Goal: Entertainment & Leisure: Browse casually

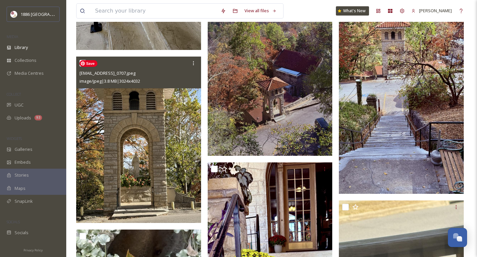
scroll to position [1496, 0]
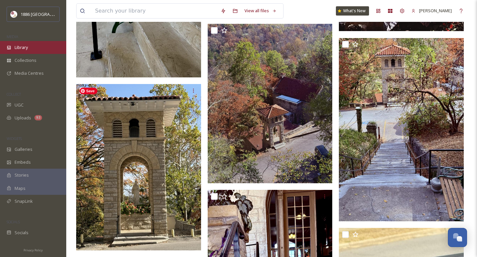
click at [33, 48] on div "Library" at bounding box center [33, 47] width 66 height 13
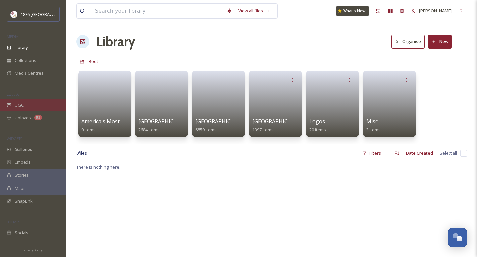
click at [26, 110] on div "UGC" at bounding box center [33, 105] width 66 height 13
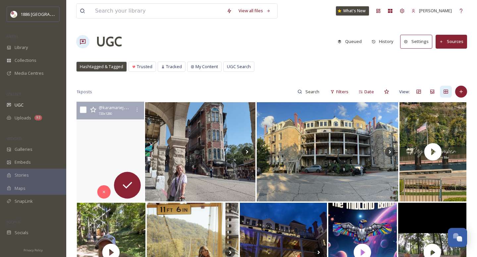
click at [101, 160] on video "#eurekaspringsarkansas #eurekaspringsdowntown #ozarksart #gouachepainting #arch…" at bounding box center [110, 152] width 68 height 100
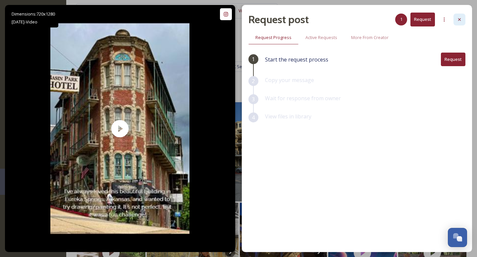
click at [459, 20] on icon at bounding box center [459, 19] width 5 height 5
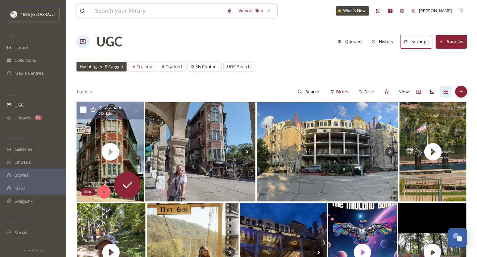
click at [104, 186] on div "Skip" at bounding box center [103, 191] width 13 height 13
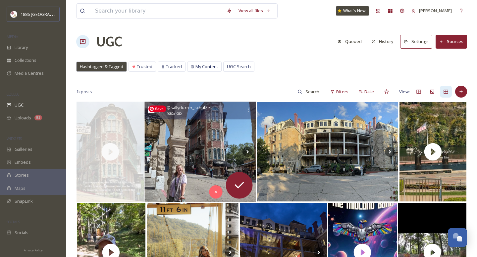
click at [175, 147] on img at bounding box center [200, 152] width 112 height 100
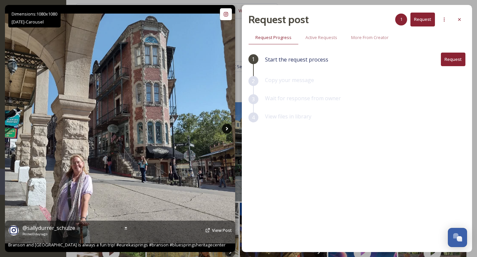
click at [226, 126] on icon at bounding box center [227, 129] width 10 height 10
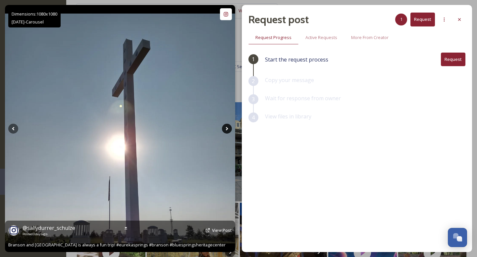
click at [227, 129] on icon at bounding box center [226, 129] width 2 height 4
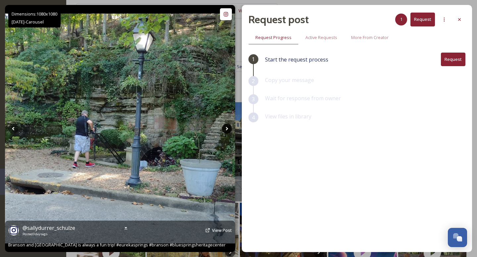
click at [227, 129] on icon at bounding box center [226, 129] width 2 height 4
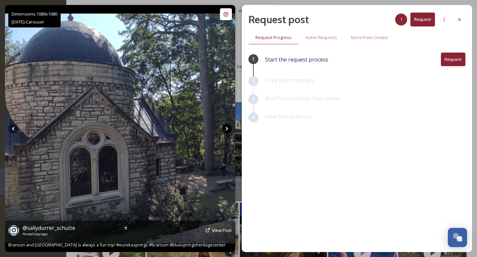
click at [227, 129] on icon at bounding box center [226, 129] width 2 height 4
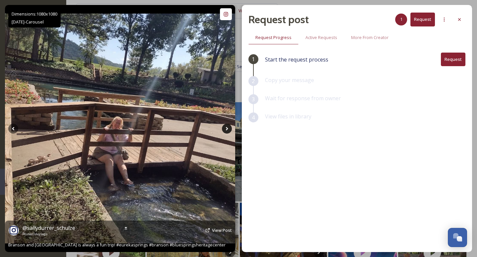
click at [227, 129] on icon at bounding box center [227, 129] width 10 height 10
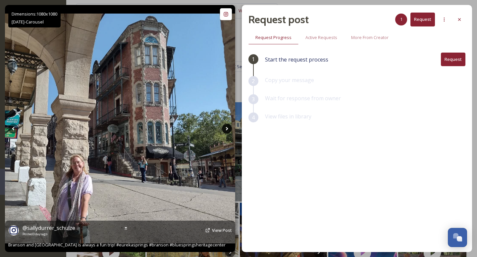
click at [227, 129] on icon at bounding box center [227, 129] width 10 height 10
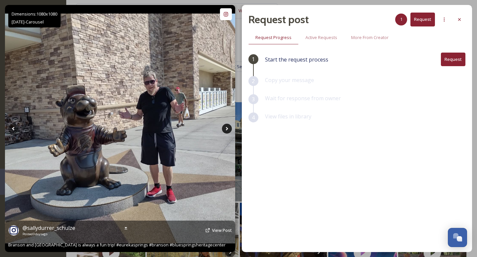
click at [227, 129] on icon at bounding box center [227, 129] width 10 height 10
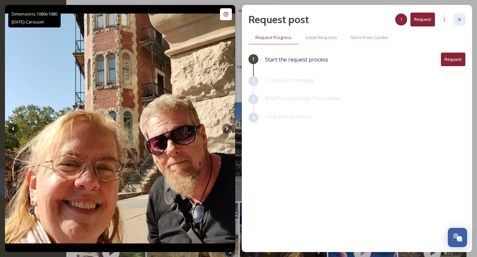
click at [462, 16] on div at bounding box center [459, 20] width 12 height 12
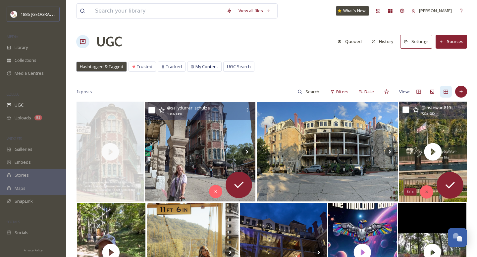
click at [427, 190] on icon at bounding box center [426, 192] width 5 height 5
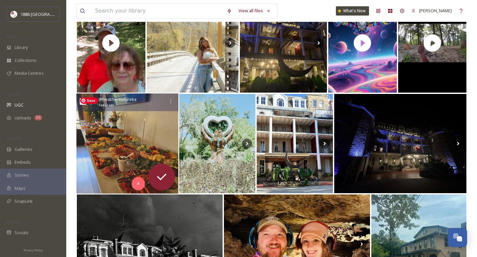
scroll to position [211, 0]
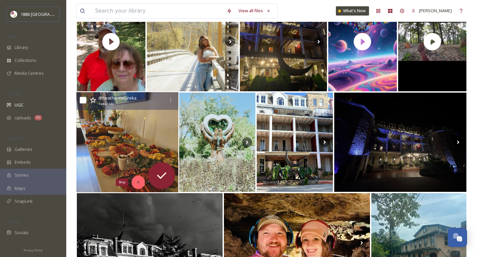
click at [136, 182] on icon at bounding box center [138, 182] width 5 height 5
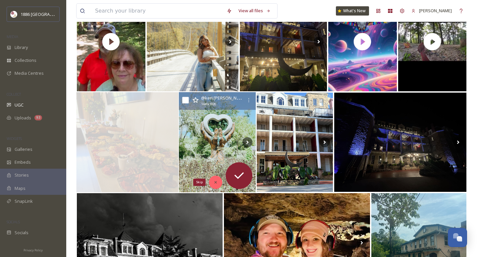
click at [216, 178] on div "Skip" at bounding box center [215, 182] width 13 height 13
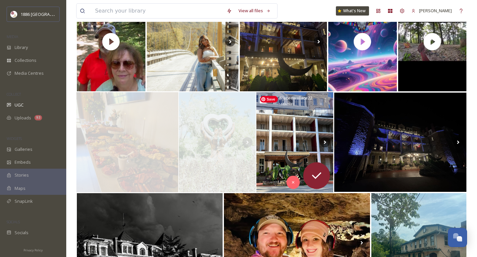
click at [279, 164] on img at bounding box center [294, 142] width 77 height 100
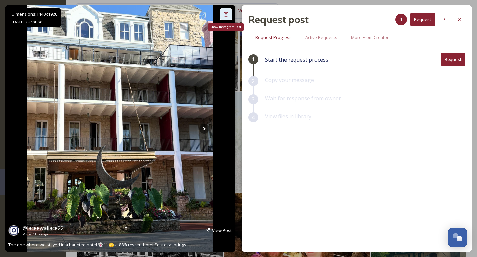
click at [224, 13] on icon at bounding box center [225, 14] width 5 height 5
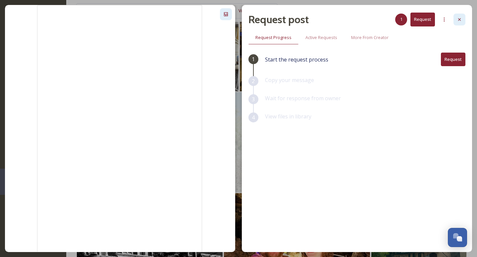
click at [459, 19] on icon at bounding box center [459, 19] width 3 height 3
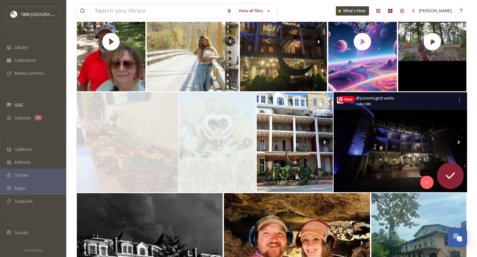
click at [410, 121] on img at bounding box center [399, 142] width 133 height 100
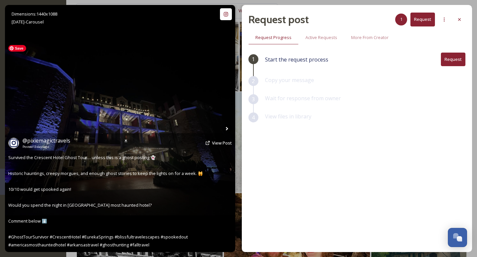
click at [117, 171] on span "Survived the Crescent Hotel Ghost Tour… unless this is a ghost posting 👻 Histor…" at bounding box center [105, 201] width 195 height 93
click at [121, 187] on div "@ pixiemagictravels Posted [DATE] View Post Survived the Crescent Hotel Ghost T…" at bounding box center [120, 192] width 230 height 119
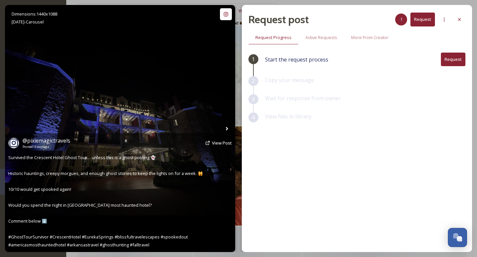
scroll to position [279, 0]
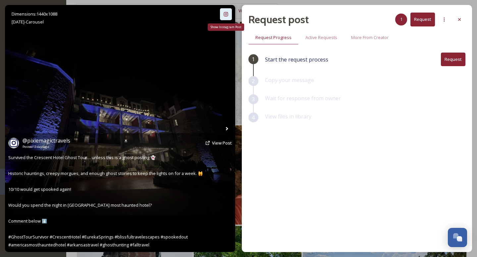
click at [227, 13] on icon at bounding box center [225, 14] width 5 height 5
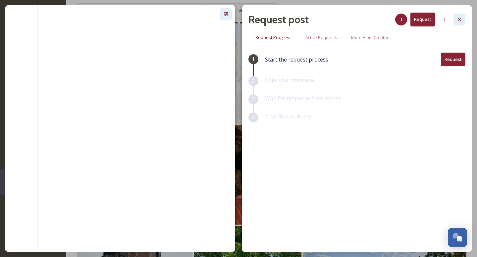
click at [460, 22] on icon at bounding box center [459, 19] width 5 height 5
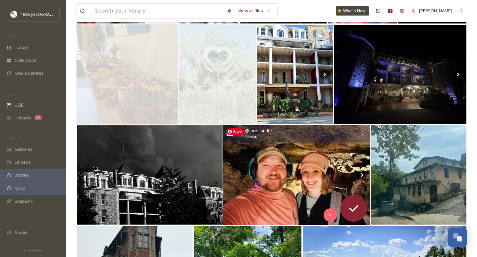
click at [294, 157] on img at bounding box center [296, 175] width 147 height 100
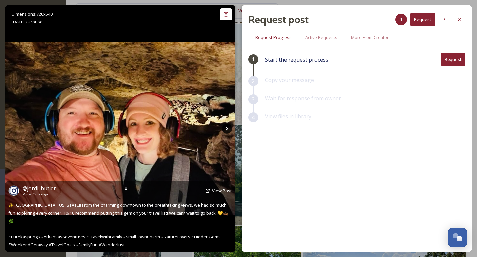
click at [225, 130] on icon at bounding box center [226, 129] width 2 height 4
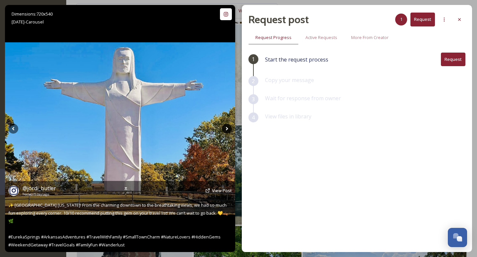
click at [225, 127] on icon at bounding box center [227, 129] width 10 height 10
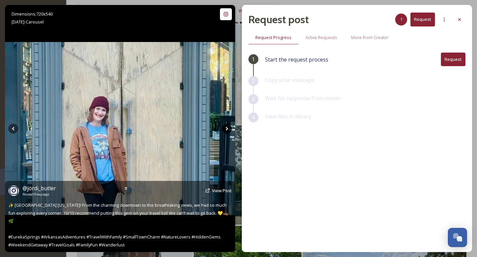
click at [225, 127] on icon at bounding box center [227, 129] width 10 height 10
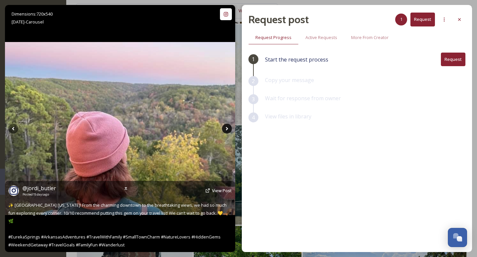
click at [225, 127] on icon at bounding box center [227, 129] width 10 height 10
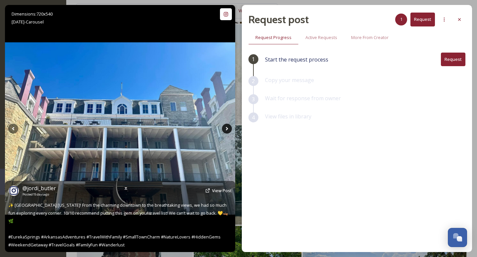
click at [225, 127] on icon at bounding box center [227, 129] width 10 height 10
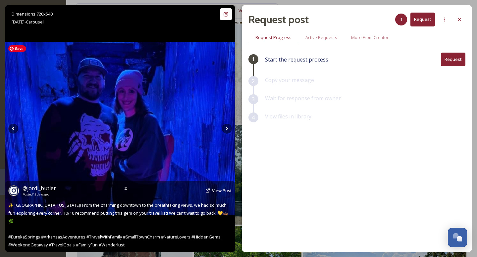
click at [154, 121] on img at bounding box center [120, 128] width 230 height 173
click at [227, 14] on icon at bounding box center [225, 14] width 4 height 4
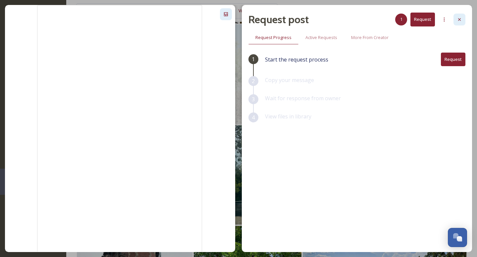
click at [462, 20] on div at bounding box center [459, 20] width 12 height 12
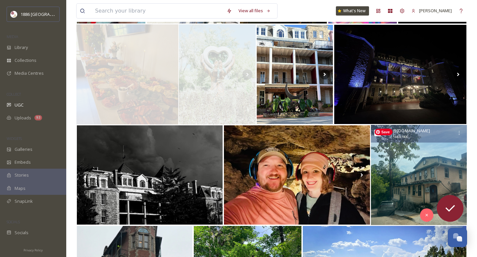
click at [397, 162] on img at bounding box center [418, 175] width 96 height 100
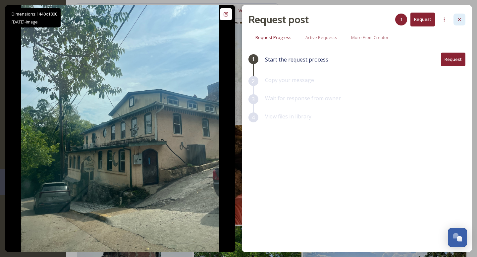
click at [462, 17] on div at bounding box center [459, 20] width 12 height 12
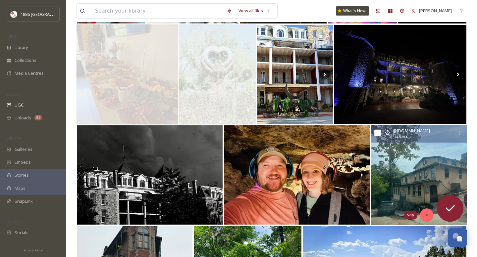
click at [424, 216] on icon at bounding box center [426, 215] width 5 height 5
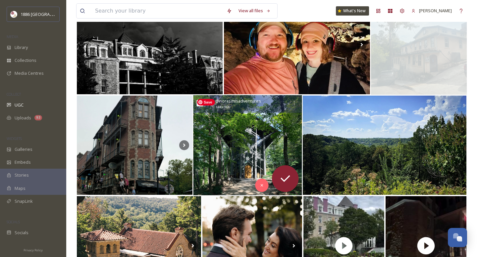
scroll to position [412, 0]
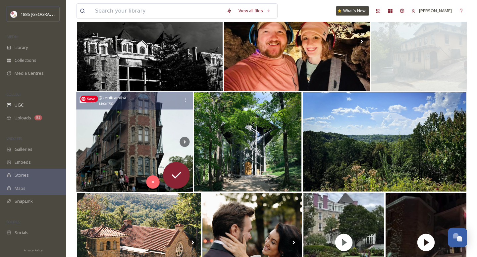
click at [139, 131] on img at bounding box center [134, 142] width 117 height 100
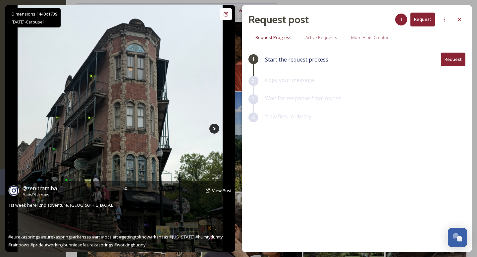
click at [214, 129] on icon at bounding box center [214, 129] width 2 height 4
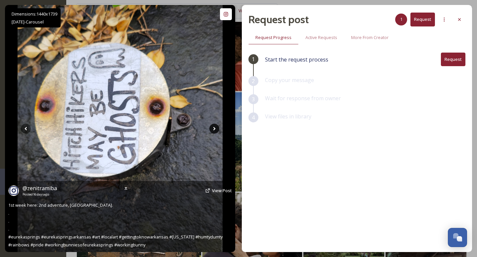
click at [214, 126] on icon at bounding box center [214, 129] width 10 height 10
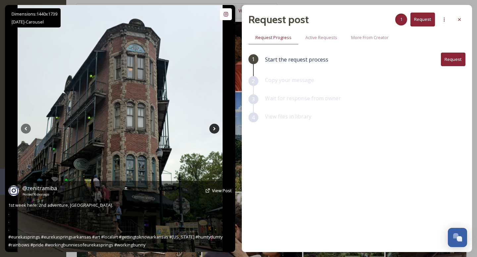
click at [214, 126] on icon at bounding box center [214, 129] width 10 height 10
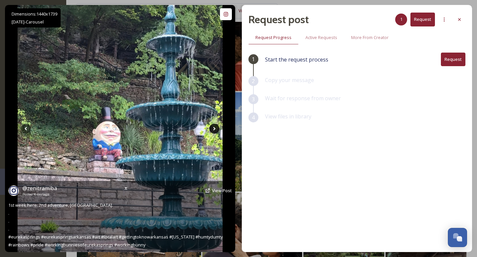
click at [214, 126] on icon at bounding box center [214, 129] width 10 height 10
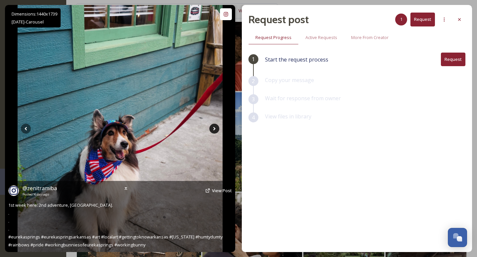
click at [214, 126] on icon at bounding box center [214, 129] width 10 height 10
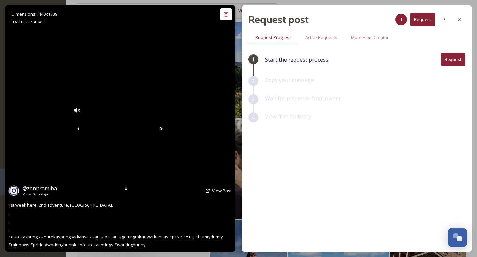
scroll to position [485, 0]
click at [163, 128] on icon at bounding box center [161, 129] width 2 height 4
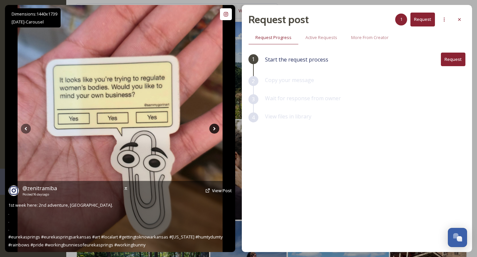
click at [214, 128] on icon at bounding box center [214, 129] width 10 height 10
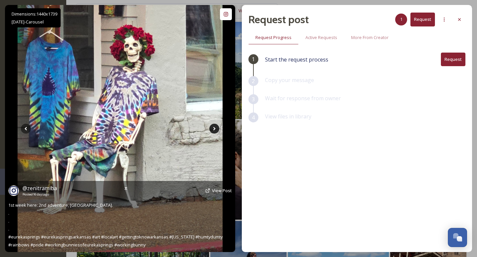
click at [214, 128] on icon at bounding box center [214, 129] width 10 height 10
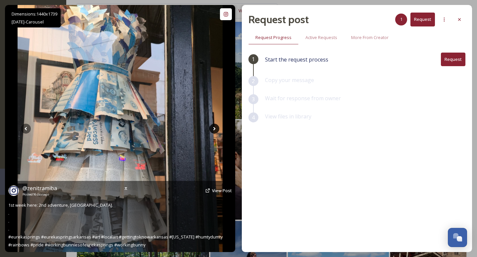
click at [214, 129] on icon at bounding box center [214, 129] width 10 height 10
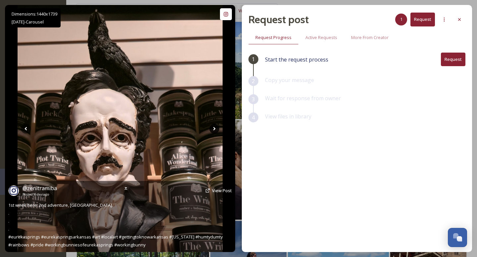
click at [214, 129] on icon at bounding box center [214, 129] width 10 height 10
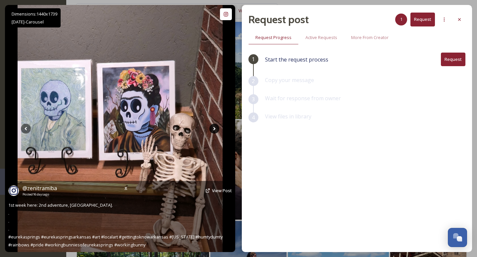
click at [214, 129] on icon at bounding box center [214, 129] width 10 height 10
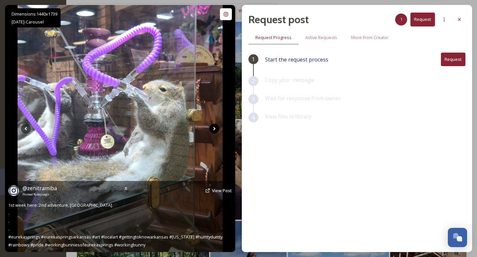
click at [214, 129] on icon at bounding box center [214, 129] width 2 height 4
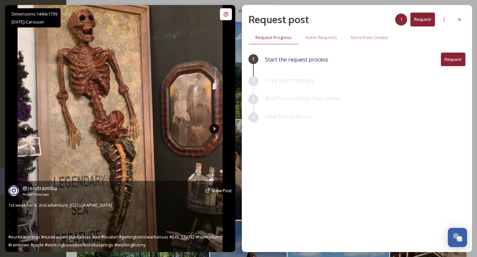
click at [214, 129] on icon at bounding box center [214, 129] width 2 height 4
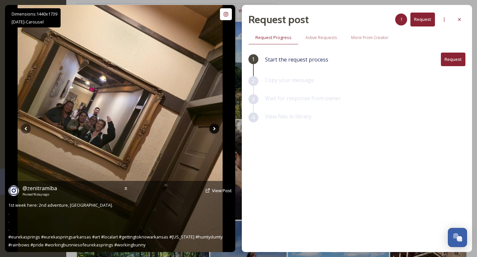
click at [214, 129] on icon at bounding box center [214, 129] width 2 height 4
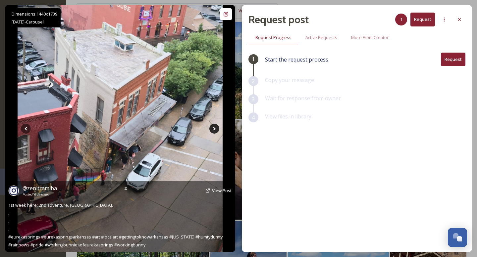
click at [214, 129] on icon at bounding box center [214, 129] width 2 height 4
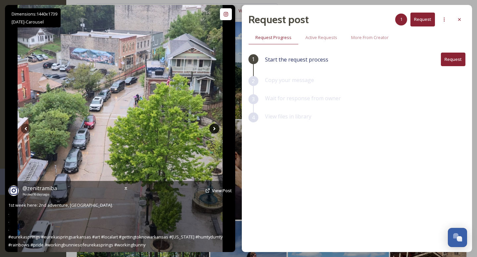
click at [214, 129] on icon at bounding box center [214, 129] width 2 height 4
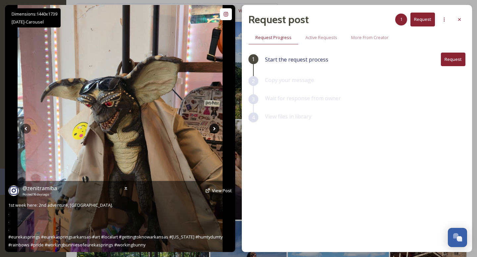
click at [214, 129] on icon at bounding box center [214, 129] width 2 height 4
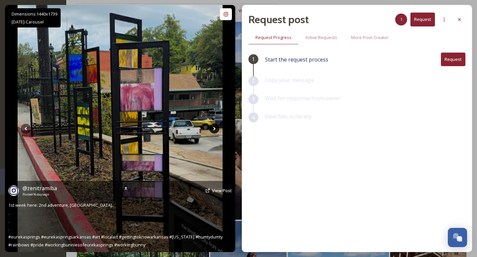
click at [214, 130] on icon at bounding box center [214, 129] width 2 height 4
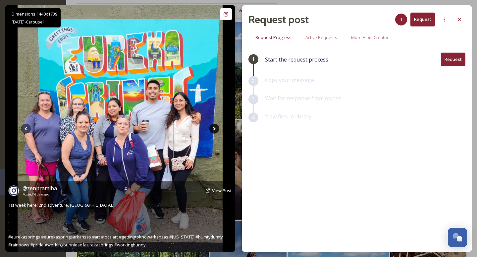
click at [214, 130] on icon at bounding box center [214, 129] width 2 height 4
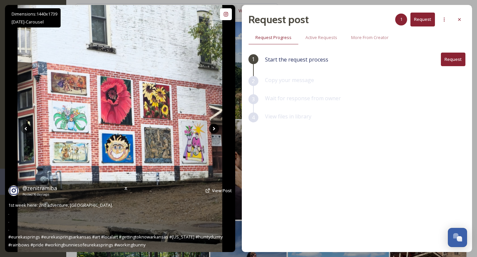
click at [214, 130] on icon at bounding box center [214, 129] width 2 height 4
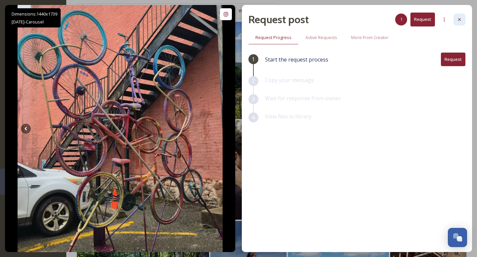
click at [458, 22] on icon at bounding box center [459, 19] width 5 height 5
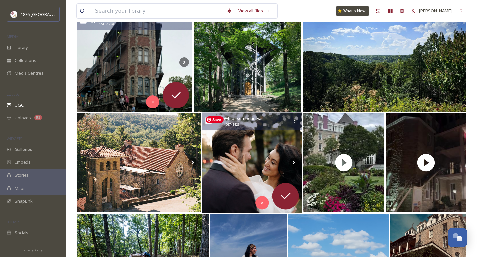
scroll to position [494, 0]
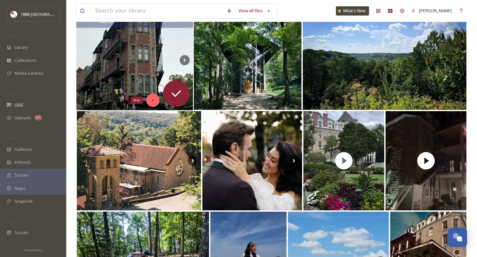
click at [154, 99] on icon at bounding box center [152, 100] width 5 height 5
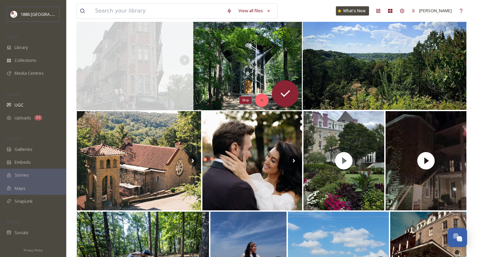
click at [265, 98] on div "Skip" at bounding box center [261, 100] width 13 height 13
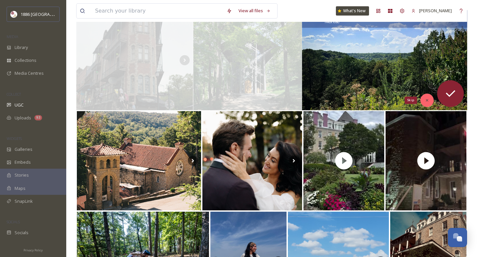
click at [427, 100] on icon at bounding box center [426, 100] width 5 height 5
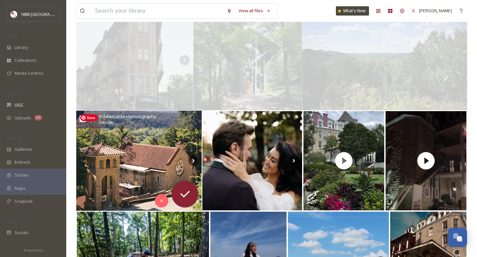
click at [134, 165] on img at bounding box center [138, 161] width 125 height 100
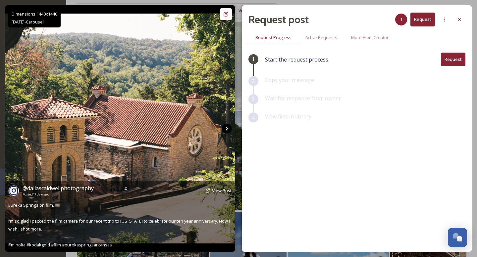
click at [227, 130] on icon at bounding box center [227, 129] width 10 height 10
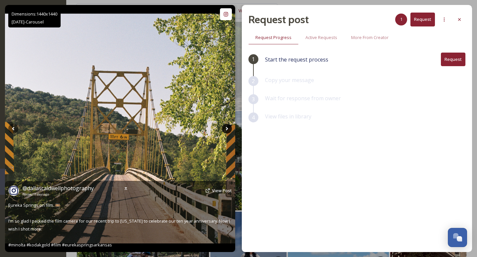
click at [227, 130] on icon at bounding box center [227, 129] width 10 height 10
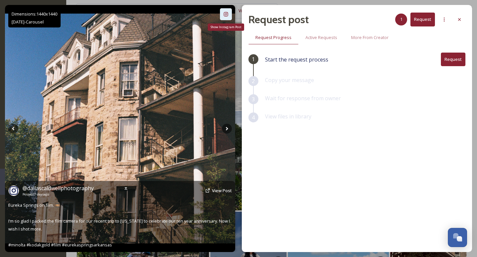
click at [225, 18] on div "Show Instagram Post" at bounding box center [226, 14] width 12 height 12
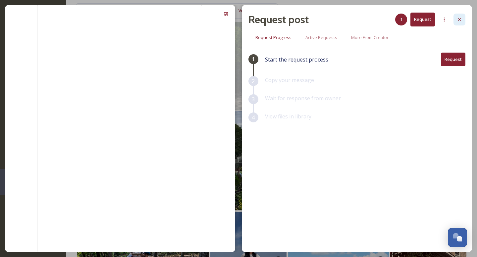
click at [461, 16] on div at bounding box center [459, 20] width 12 height 12
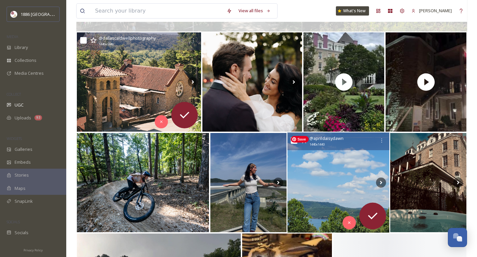
scroll to position [566, 0]
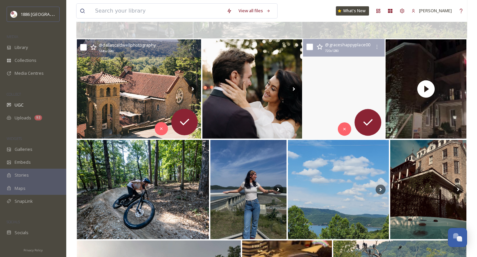
click at [315, 116] on video "the sweetest day trip to eureka springs, arkansas 🤍 \aI’d argue that this is th…" at bounding box center [344, 89] width 82 height 100
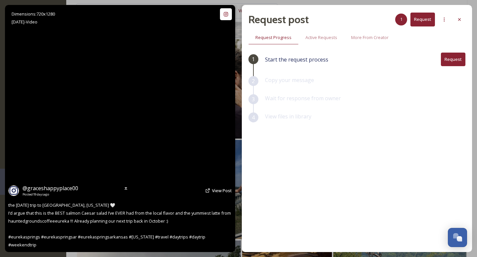
click at [125, 164] on video "the sweetest day trip to eureka springs, arkansas 🤍 \aI’d argue that this is th…" at bounding box center [119, 128] width 139 height 247
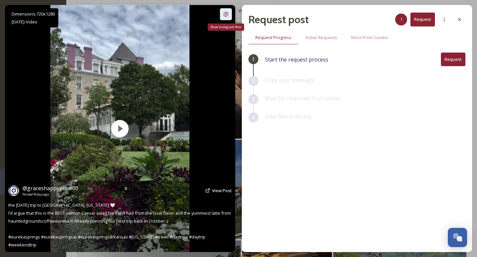
click at [225, 15] on icon at bounding box center [225, 14] width 4 height 4
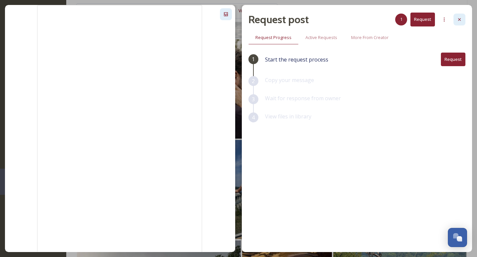
click at [458, 15] on div at bounding box center [459, 20] width 12 height 12
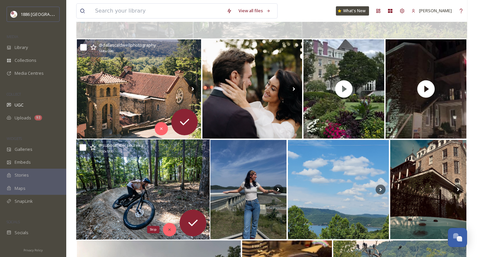
click at [172, 226] on div "Skip" at bounding box center [169, 229] width 13 height 13
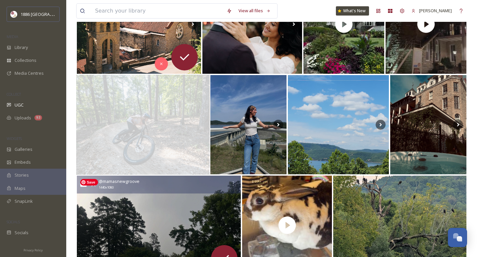
scroll to position [637, 0]
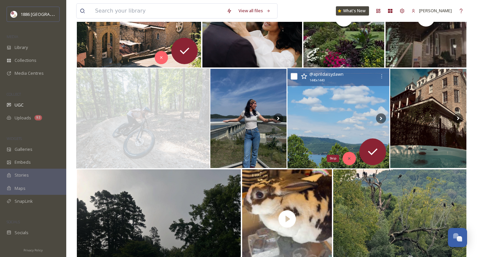
click at [350, 162] on div "Skip" at bounding box center [348, 158] width 13 height 13
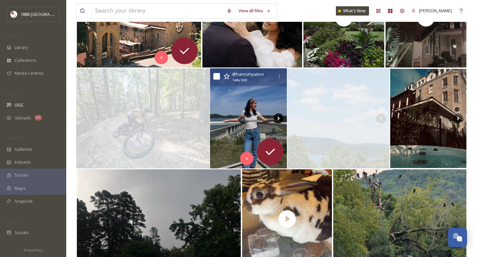
click at [278, 118] on icon at bounding box center [278, 119] width 2 height 4
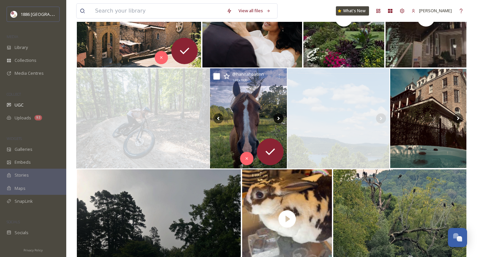
click at [278, 118] on icon at bounding box center [278, 119] width 2 height 4
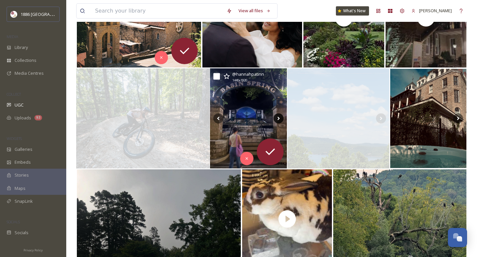
click at [278, 118] on icon at bounding box center [278, 119] width 2 height 4
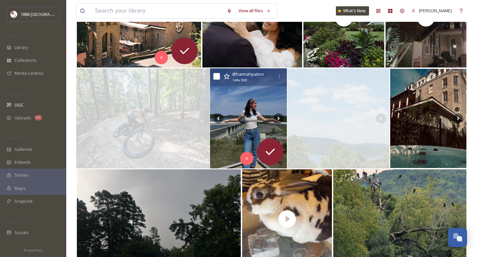
click at [246, 110] on img at bounding box center [248, 119] width 77 height 100
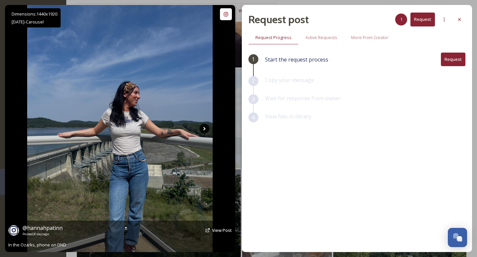
click at [205, 129] on icon at bounding box center [204, 129] width 10 height 10
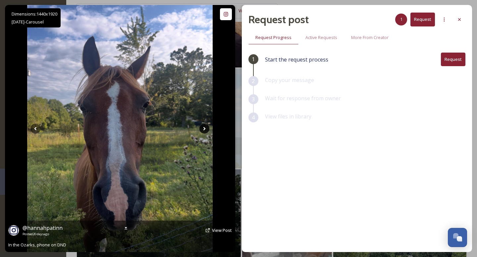
click at [205, 129] on icon at bounding box center [204, 129] width 10 height 10
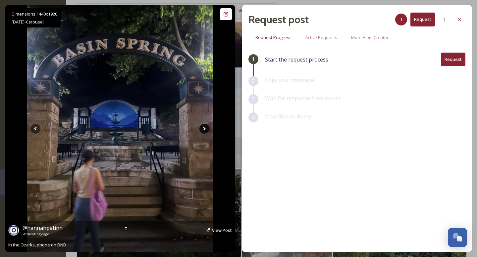
click at [205, 129] on icon at bounding box center [204, 129] width 10 height 10
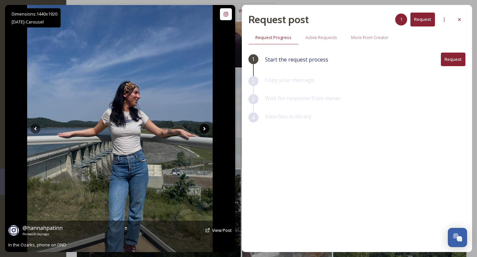
click at [205, 129] on icon at bounding box center [204, 129] width 10 height 10
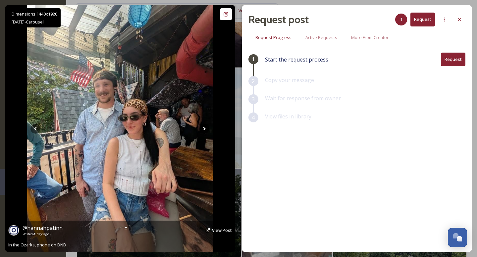
click at [209, 127] on icon at bounding box center [204, 129] width 10 height 10
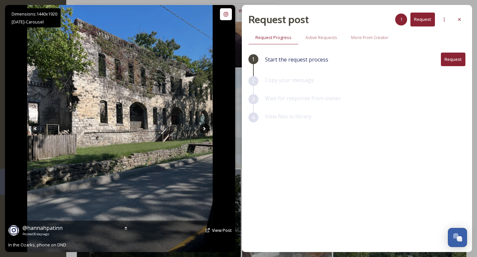
click at [206, 127] on icon at bounding box center [204, 129] width 10 height 10
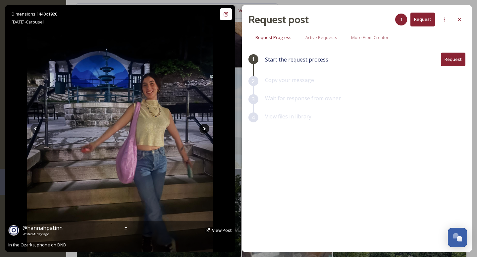
click at [206, 127] on icon at bounding box center [204, 129] width 10 height 10
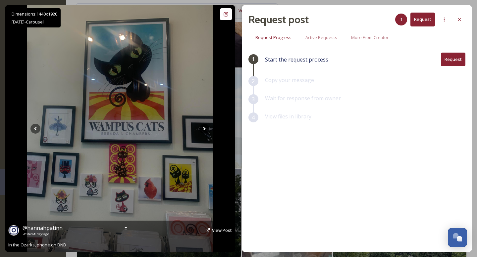
click at [206, 127] on icon at bounding box center [204, 129] width 10 height 10
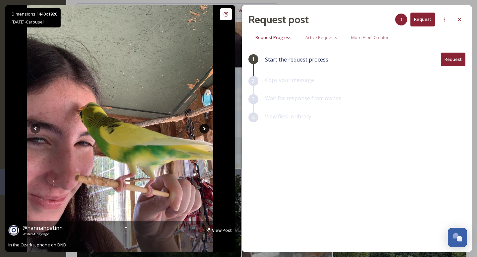
click at [206, 127] on icon at bounding box center [204, 129] width 10 height 10
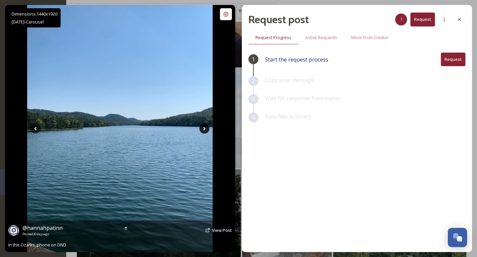
click at [206, 127] on icon at bounding box center [204, 129] width 10 height 10
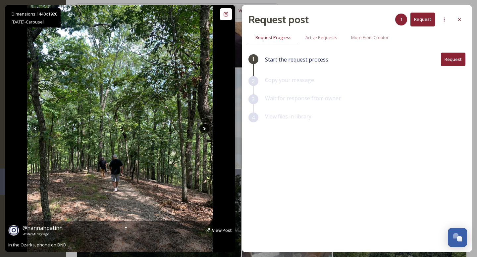
click at [206, 127] on icon at bounding box center [204, 129] width 10 height 10
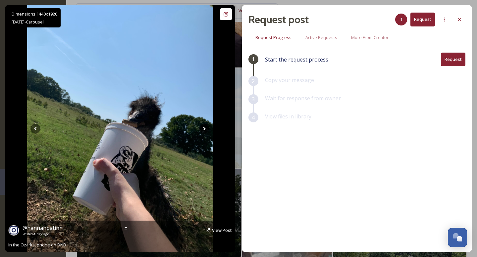
click at [206, 127] on icon at bounding box center [204, 129] width 10 height 10
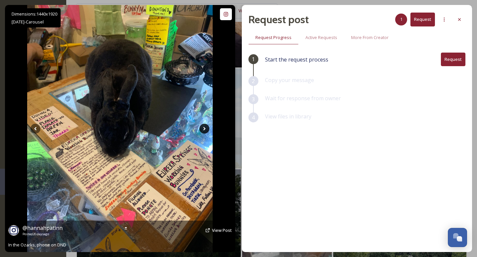
click at [206, 127] on icon at bounding box center [204, 129] width 10 height 10
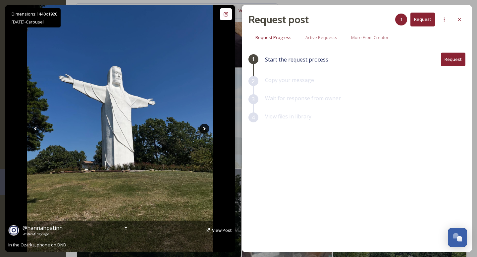
click at [206, 127] on icon at bounding box center [204, 129] width 10 height 10
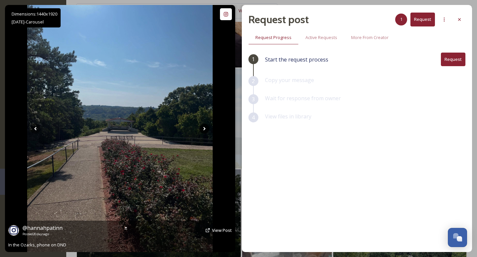
click at [206, 127] on icon at bounding box center [204, 129] width 10 height 10
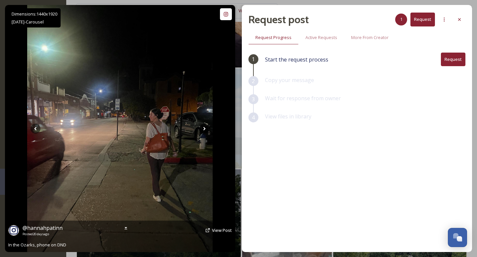
click at [206, 127] on icon at bounding box center [204, 129] width 10 height 10
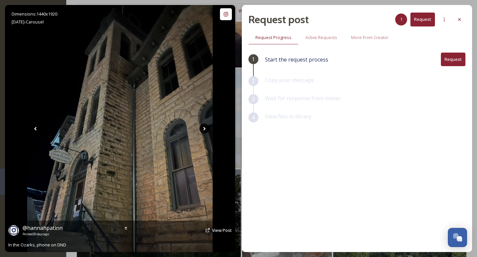
click at [206, 127] on icon at bounding box center [204, 129] width 10 height 10
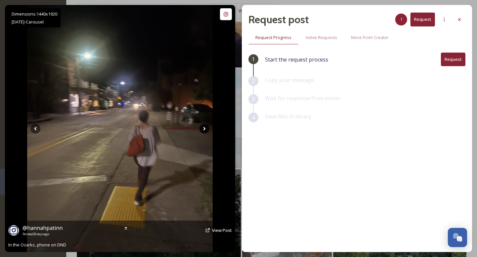
click at [206, 127] on icon at bounding box center [204, 129] width 10 height 10
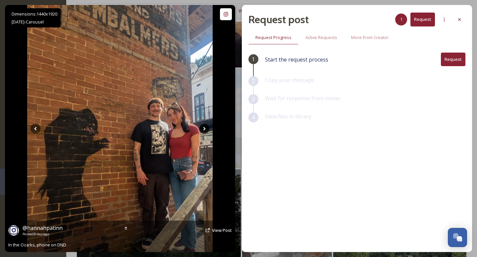
click at [206, 127] on icon at bounding box center [204, 129] width 10 height 10
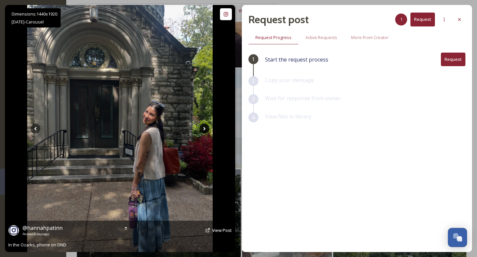
click at [206, 127] on icon at bounding box center [204, 129] width 10 height 10
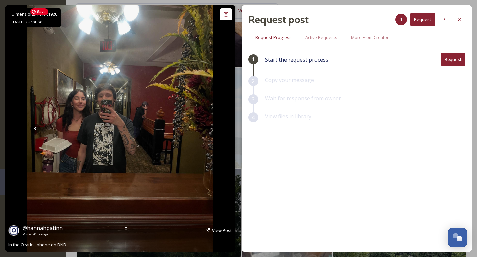
click at [153, 104] on img at bounding box center [119, 128] width 185 height 247
click at [128, 221] on div "@ hannahpatinn Posted [DATE] View Post In the Ozarks, phone on DND" at bounding box center [120, 236] width 230 height 31
click at [228, 15] on div "Show Instagram Post" at bounding box center [226, 14] width 12 height 12
